Goal: Task Accomplishment & Management: Complete application form

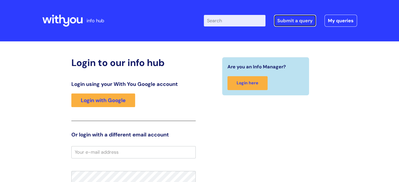
click at [284, 22] on link "Submit a query" at bounding box center [295, 21] width 42 height 12
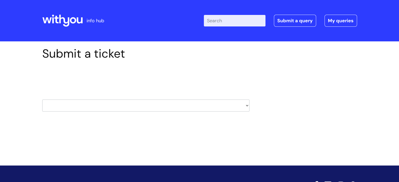
click at [246, 108] on select "HR / People IT and Support Clinical Drug Alerts Finance Accounts Data Support T…" at bounding box center [145, 106] width 207 height 12
select select "hr_/_people"
click at [42, 100] on select "HR / People IT and Support Clinical Drug Alerts Finance Accounts Data Support T…" at bounding box center [145, 106] width 207 height 12
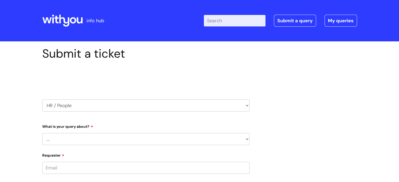
click at [182, 144] on select "... Absence Query Holiday Query Employee change request General HR Query iTrent…" at bounding box center [145, 139] width 207 height 12
select select "Employee change request"
click at [42, 133] on select "... Absence Query Holiday Query Employee change request General HR Query iTrent…" at bounding box center [145, 139] width 207 height 12
click at [174, 168] on select "... General employee change query Chasing update on employee change form progre…" at bounding box center [147, 166] width 203 height 12
select select "General employee change query"
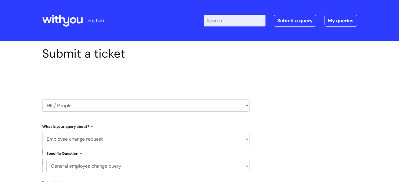
click at [46, 160] on select "... General employee change query Chasing update on employee change form progre…" at bounding box center [147, 166] width 203 height 12
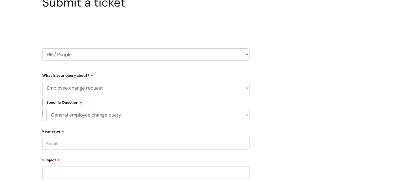
scroll to position [52, 0]
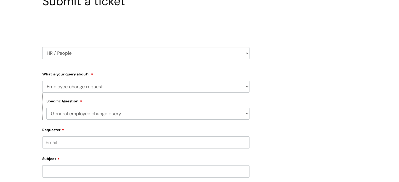
click at [133, 147] on input "Requester" at bounding box center [145, 143] width 207 height 12
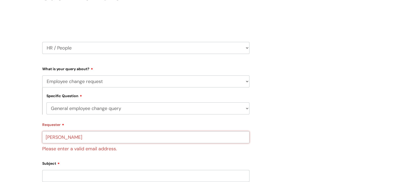
click at [47, 137] on input "Lorraine Kennedy" at bounding box center [145, 137] width 207 height 12
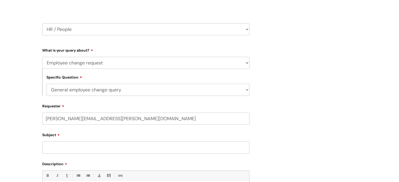
scroll to position [110, 0]
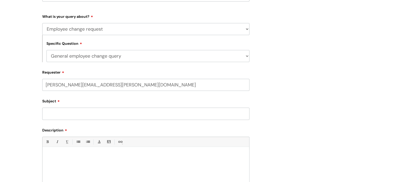
type input "lorraine.kennedy@wearewithyou.org.uk"
click at [54, 115] on input "Subject" at bounding box center [145, 114] width 207 height 12
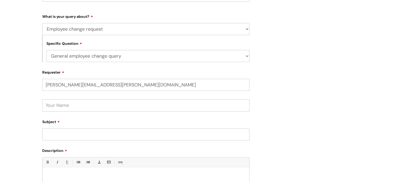
click at [56, 107] on input "text" at bounding box center [145, 105] width 207 height 12
type input "[PERSON_NAME]"
click at [52, 134] on input "Subject" at bounding box center [145, 135] width 207 height 12
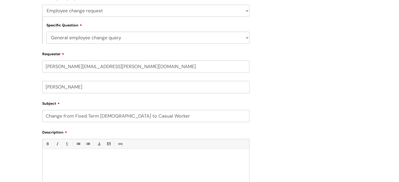
scroll to position [136, 0]
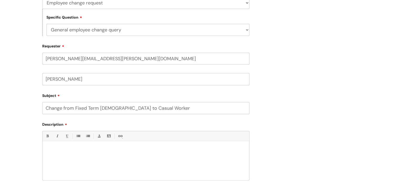
type input "Change from Fixed Term contract to Casual Worker"
click at [55, 155] on div at bounding box center [146, 162] width 207 height 36
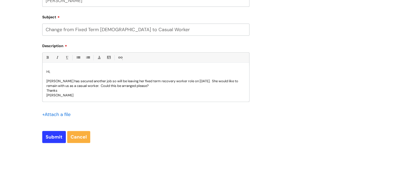
scroll to position [215, 0]
click at [55, 135] on input "Submit" at bounding box center [54, 137] width 24 height 12
type input "Please Wait..."
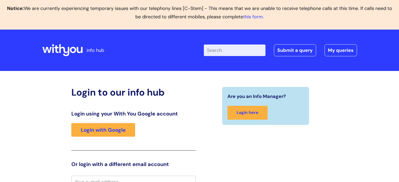
scroll to position [6, 0]
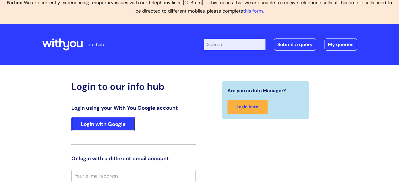
click at [118, 126] on link "Login with Google" at bounding box center [103, 125] width 64 height 14
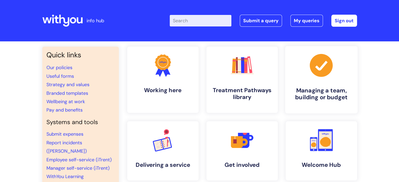
click at [314, 83] on link ".cls-1{fill:#a53144;stroke-width:0px;} Managing a team, building or budget" at bounding box center [321, 79] width 72 height 67
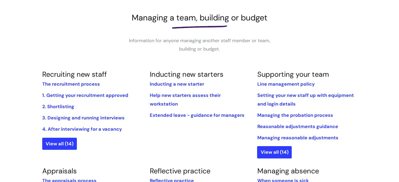
scroll to position [79, 0]
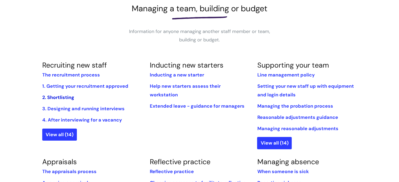
click at [66, 98] on link "2. Shortlisting" at bounding box center [58, 97] width 32 height 6
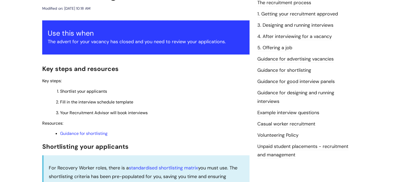
scroll to position [131, 0]
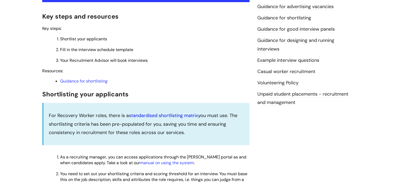
click at [151, 116] on link "standardised shortlisting matrix" at bounding box center [163, 116] width 69 height 6
